Goal: Information Seeking & Learning: Compare options

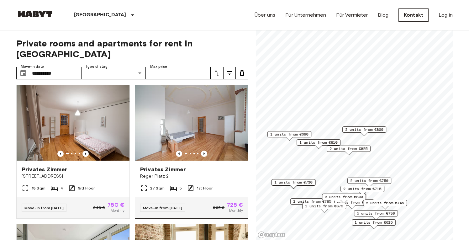
scroll to position [694, 0]
click at [202, 151] on icon "Previous image" at bounding box center [204, 154] width 6 height 6
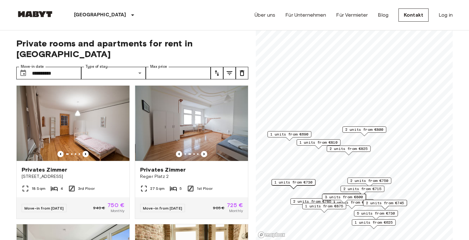
click at [365, 180] on span "2 units from €750" at bounding box center [369, 181] width 38 height 6
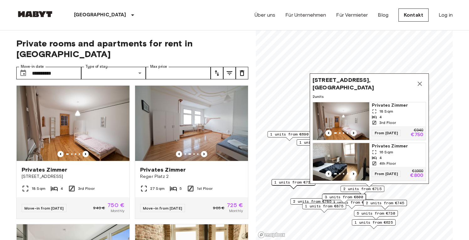
click at [354, 133] on icon "Previous image" at bounding box center [353, 133] width 1 height 3
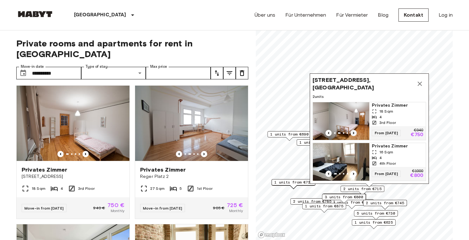
click at [354, 133] on icon "Previous image" at bounding box center [353, 133] width 1 height 3
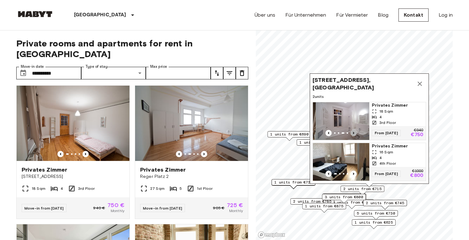
click at [354, 133] on icon "Previous image" at bounding box center [353, 133] width 1 height 3
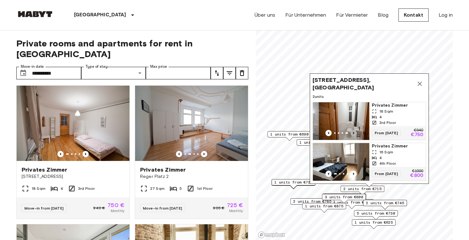
click at [354, 133] on icon "Previous image" at bounding box center [353, 133] width 1 height 3
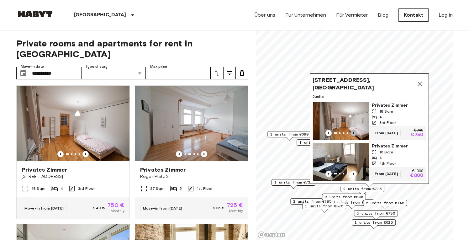
click at [354, 133] on icon "Previous image" at bounding box center [353, 133] width 1 height 3
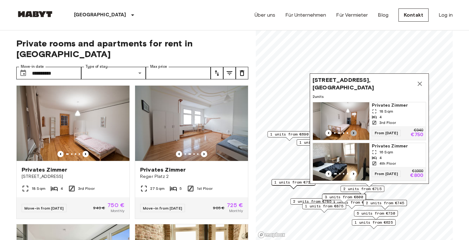
click at [354, 133] on icon "Previous image" at bounding box center [353, 133] width 1 height 3
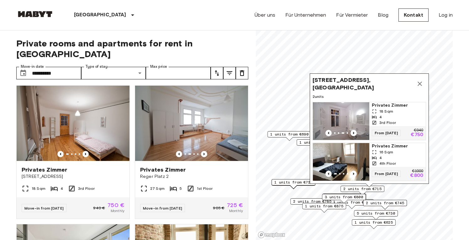
click at [389, 104] on span "Privates Zimmer" at bounding box center [397, 105] width 51 height 6
click at [348, 155] on img "Map marker" at bounding box center [341, 162] width 56 height 38
click at [290, 184] on span "1 units from €730" at bounding box center [293, 182] width 38 height 6
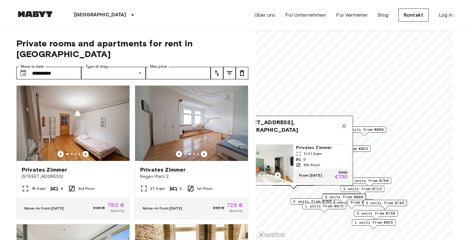
click at [396, 204] on span "2 units from €745" at bounding box center [385, 203] width 38 height 6
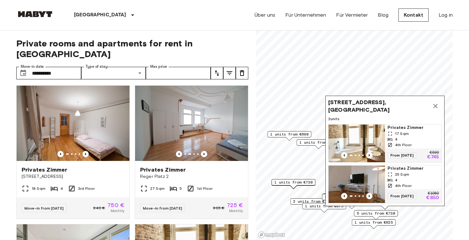
click at [402, 130] on span "Privates Zimmer" at bounding box center [412, 127] width 51 height 6
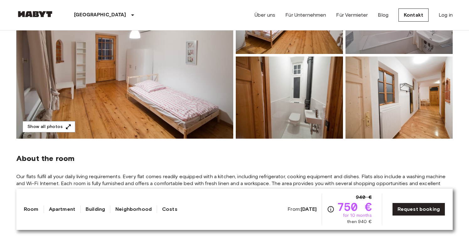
scroll to position [85, 0]
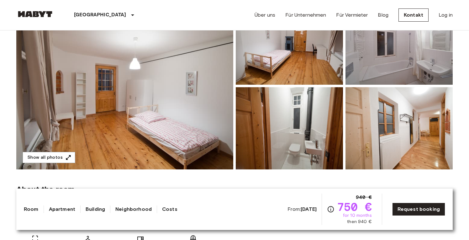
click at [182, 96] on img at bounding box center [124, 86] width 217 height 167
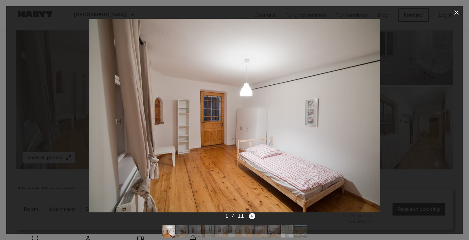
click at [251, 216] on icon "Next image" at bounding box center [252, 216] width 6 height 6
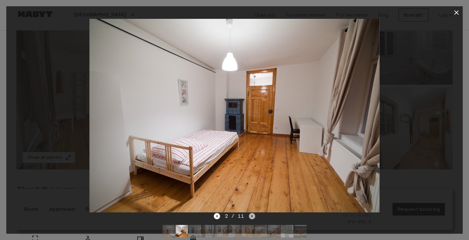
click at [251, 216] on icon "Next image" at bounding box center [252, 216] width 6 height 6
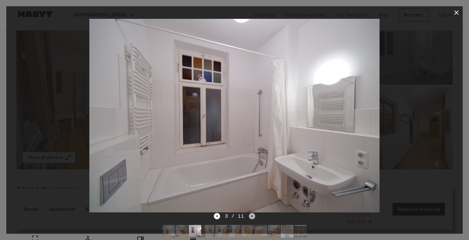
click at [251, 216] on icon "Next image" at bounding box center [252, 216] width 6 height 6
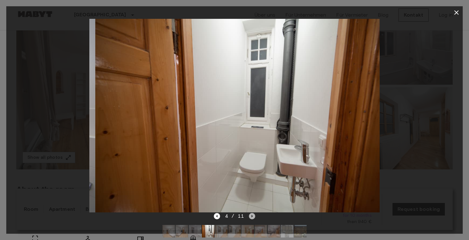
click at [251, 216] on icon "Next image" at bounding box center [252, 216] width 6 height 6
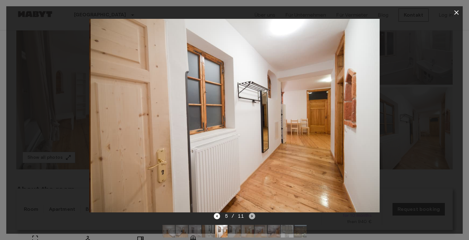
click at [251, 216] on icon "Next image" at bounding box center [252, 216] width 6 height 6
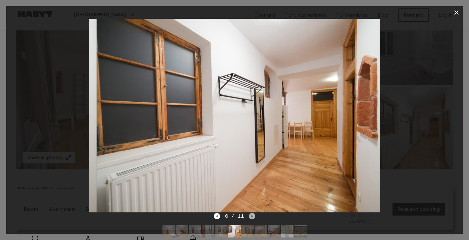
click at [251, 216] on icon "Next image" at bounding box center [252, 216] width 6 height 6
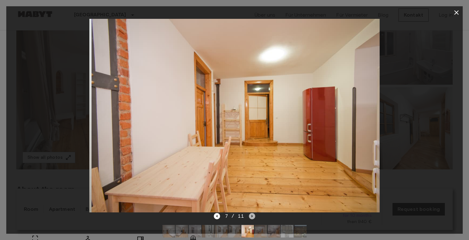
click at [251, 216] on icon "Next image" at bounding box center [252, 216] width 6 height 6
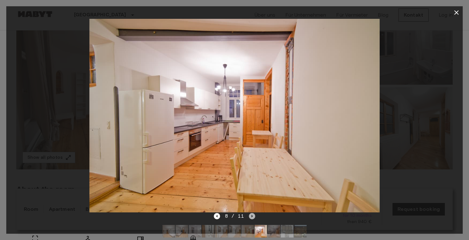
click at [251, 216] on icon "Next image" at bounding box center [252, 216] width 6 height 6
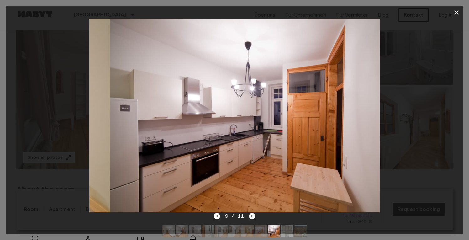
click at [251, 216] on icon "Next image" at bounding box center [252, 216] width 6 height 6
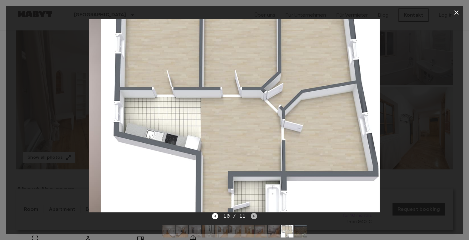
click at [251, 216] on icon "Next image" at bounding box center [254, 216] width 6 height 6
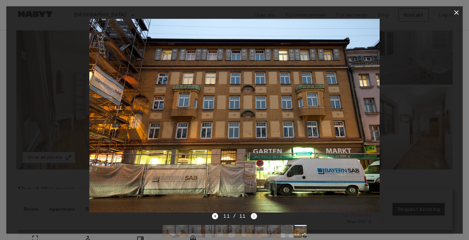
click at [251, 216] on div "11 / 11" at bounding box center [234, 216] width 45 height 8
click at [460, 10] on icon "button" at bounding box center [457, 13] width 8 height 8
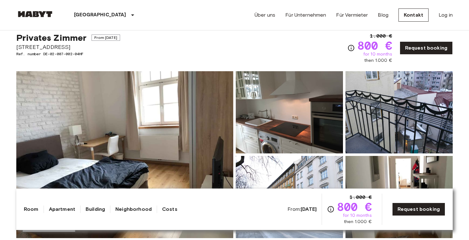
scroll to position [17, 0]
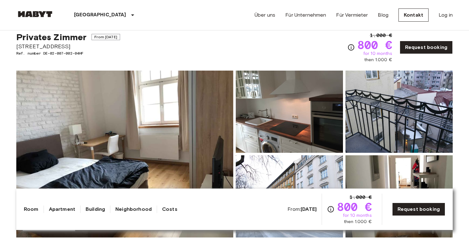
click at [133, 138] on img at bounding box center [124, 154] width 217 height 167
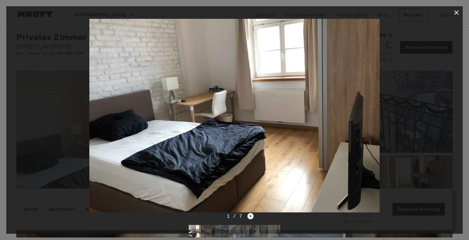
click at [249, 218] on icon "Next image" at bounding box center [250, 216] width 6 height 6
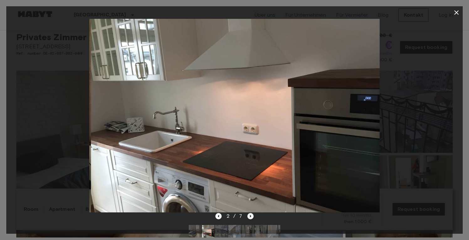
click at [249, 218] on icon "Next image" at bounding box center [250, 216] width 6 height 6
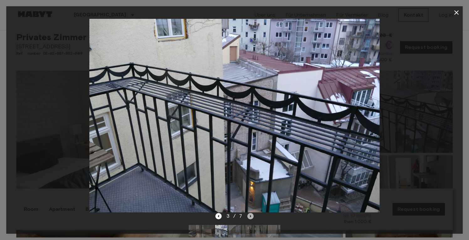
click at [249, 218] on icon "Next image" at bounding box center [250, 216] width 6 height 6
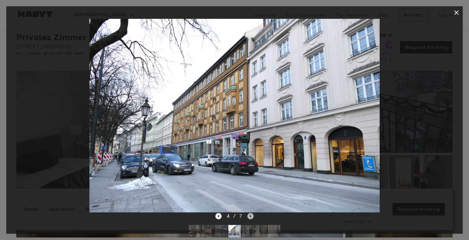
click at [249, 218] on icon "Next image" at bounding box center [250, 216] width 6 height 6
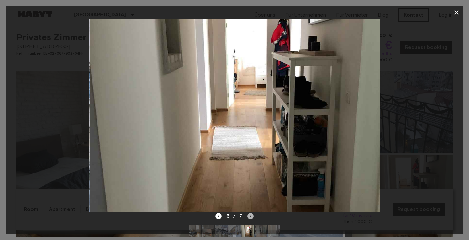
click at [249, 218] on icon "Next image" at bounding box center [250, 216] width 6 height 6
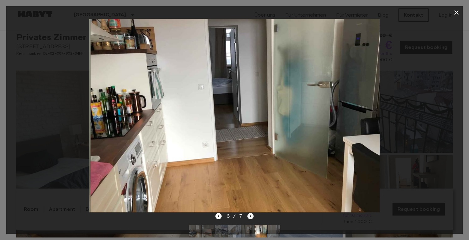
click at [249, 218] on icon "Next image" at bounding box center [250, 216] width 6 height 6
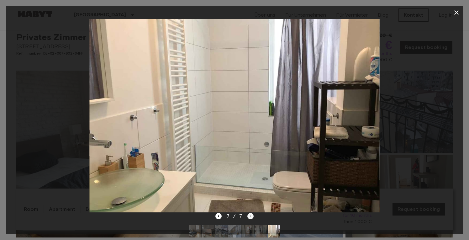
click at [249, 218] on div "7 / 7" at bounding box center [234, 216] width 39 height 8
click at [459, 15] on icon "button" at bounding box center [457, 13] width 8 height 8
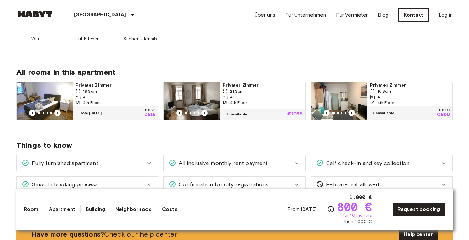
scroll to position [302, 0]
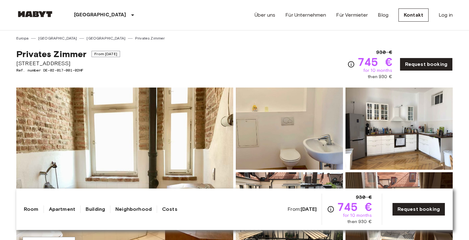
drag, startPoint x: 0, startPoint y: 0, endPoint x: 156, endPoint y: 149, distance: 215.3
click at [156, 149] on img at bounding box center [124, 170] width 217 height 167
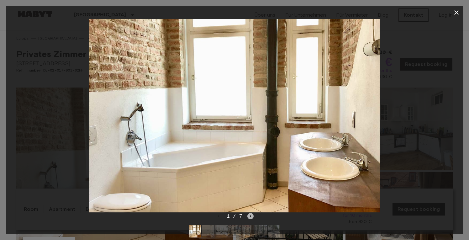
click at [247, 213] on icon "Next image" at bounding box center [250, 216] width 6 height 6
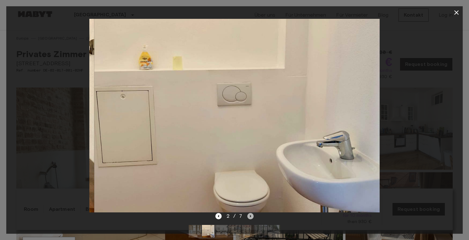
click at [247, 214] on icon "Next image" at bounding box center [250, 216] width 6 height 6
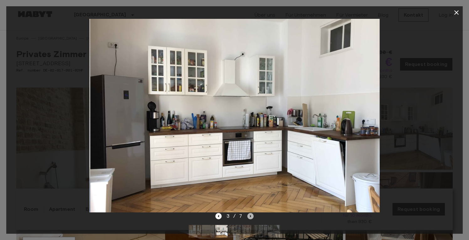
click at [247, 214] on icon "Next image" at bounding box center [250, 216] width 6 height 6
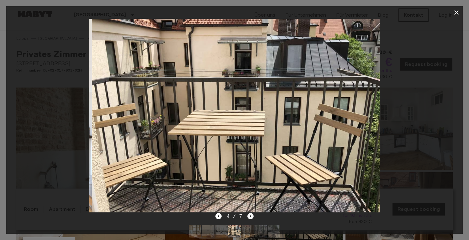
click at [247, 214] on icon "Next image" at bounding box center [250, 216] width 6 height 6
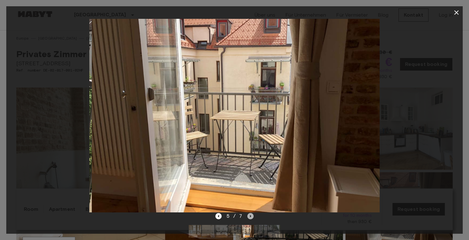
click at [247, 214] on icon "Next image" at bounding box center [250, 216] width 6 height 6
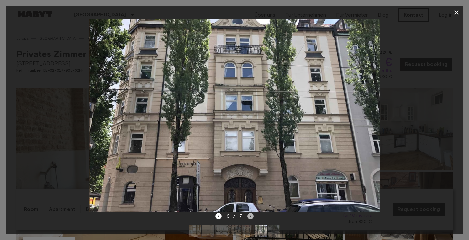
click at [247, 214] on icon "Next image" at bounding box center [250, 216] width 6 height 6
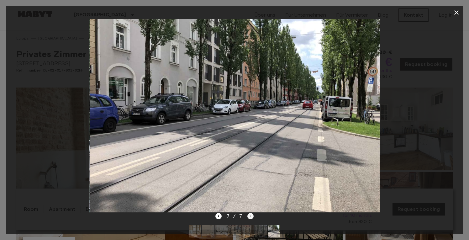
click at [247, 214] on div "7 / 7" at bounding box center [234, 216] width 39 height 8
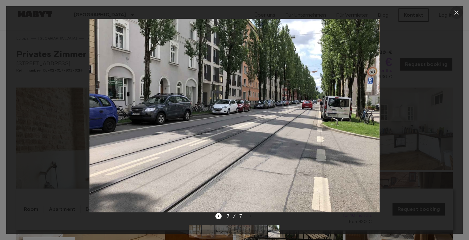
click at [456, 15] on icon "button" at bounding box center [457, 13] width 8 height 8
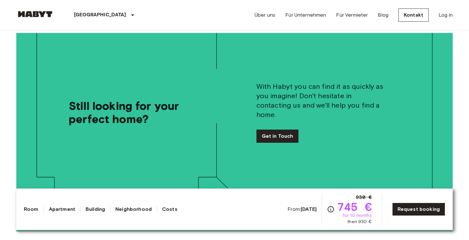
scroll to position [1002, 0]
click at [226, 1] on div "München Europa Amsterdam Berlin Brüssel Köln Dusseldorf Frankfurt Graz Hamburg …" at bounding box center [234, 15] width 436 height 30
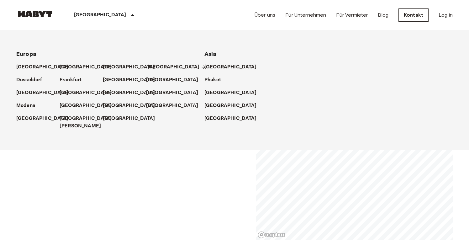
click at [150, 70] on p "[GEOGRAPHIC_DATA]" at bounding box center [173, 67] width 52 height 8
click at [212, 68] on p "[GEOGRAPHIC_DATA]" at bounding box center [232, 67] width 52 height 8
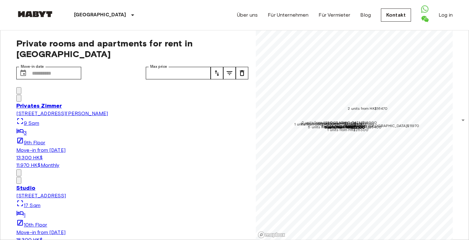
click at [185, 14] on div "[GEOGRAPHIC_DATA] [GEOGRAPHIC_DATA] [GEOGRAPHIC_DATA] [GEOGRAPHIC_DATA] [GEOGRA…" at bounding box center [234, 15] width 436 height 30
